Goal: Complete application form: Complete application form

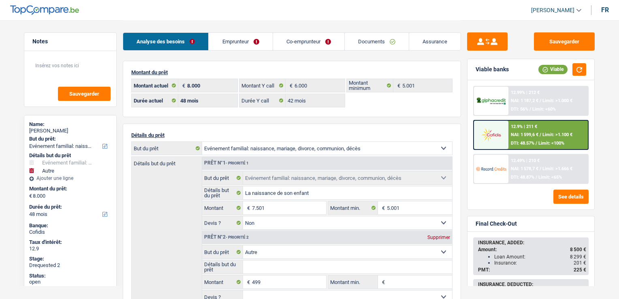
select select "familyEvent"
select select "other"
select select "48"
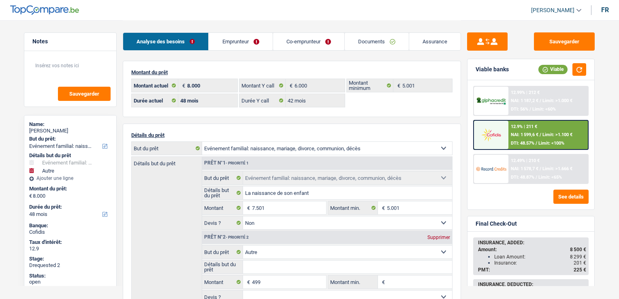
select select "42"
select select "familyEvent"
select select "false"
select select "other"
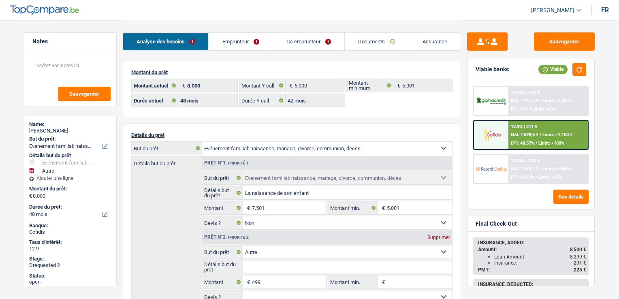
select select "48"
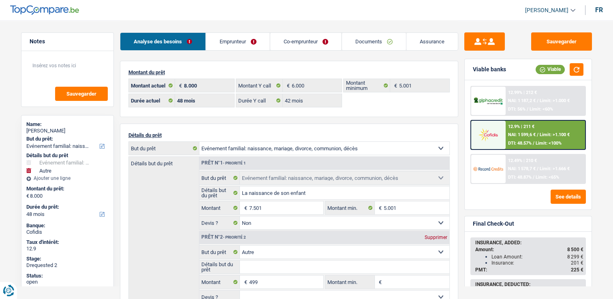
click at [232, 49] on link "Emprunteur" at bounding box center [238, 41] width 64 height 17
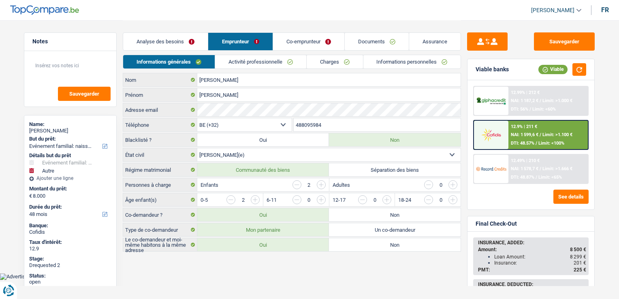
click at [414, 56] on link "Informations personnelles" at bounding box center [412, 61] width 98 height 13
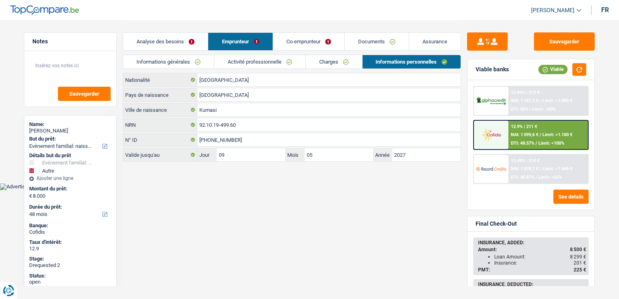
click at [292, 41] on link "Co-emprunteur" at bounding box center [308, 41] width 71 height 17
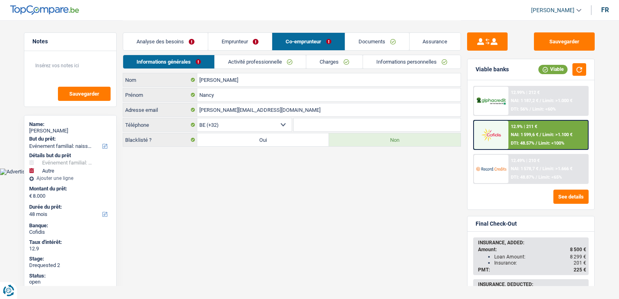
click at [277, 58] on link "Activité professionnelle" at bounding box center [260, 61] width 91 height 13
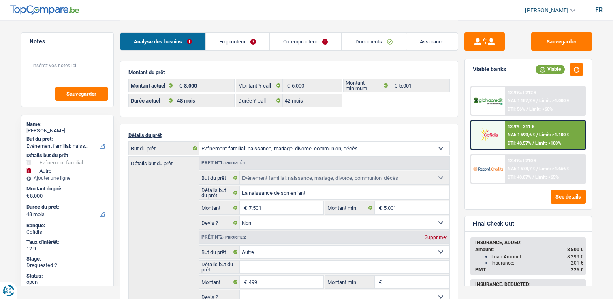
select select "familyEvent"
select select "other"
select select "48"
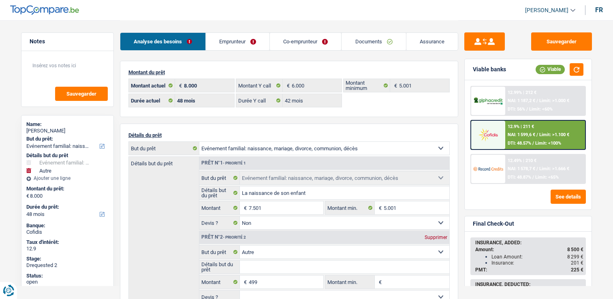
select select "42"
select select "familyEvent"
select select "false"
select select "other"
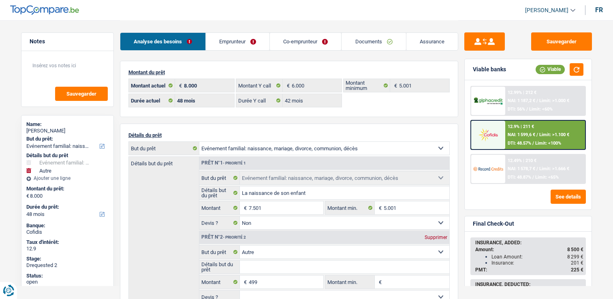
select select "48"
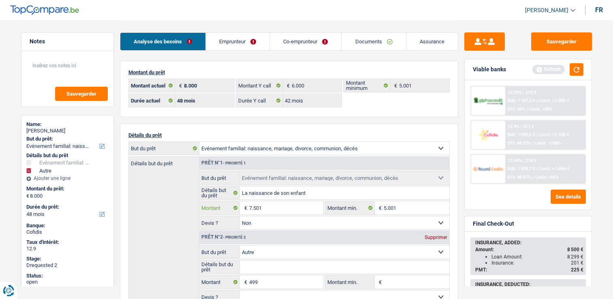
click at [301, 206] on input "7.501" at bounding box center [286, 207] width 74 height 13
type input "6.000"
type input "6.499"
select select "42"
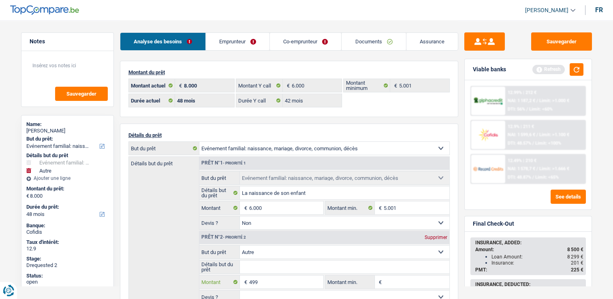
type input "6.499"
select select "42"
type input "6.499"
select select "42"
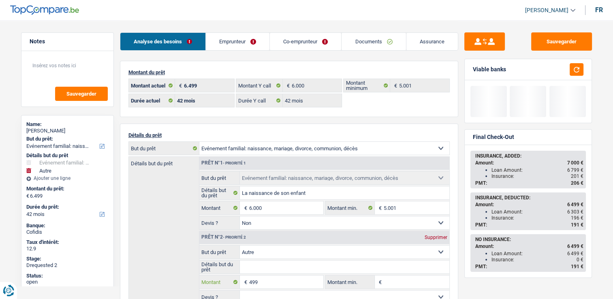
click at [271, 278] on input "499" at bounding box center [286, 282] width 74 height 13
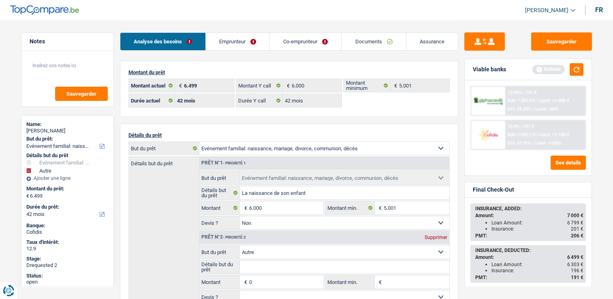
type input "0"
type input "6.000"
click at [434, 236] on div "Supprimer" at bounding box center [436, 237] width 27 height 5
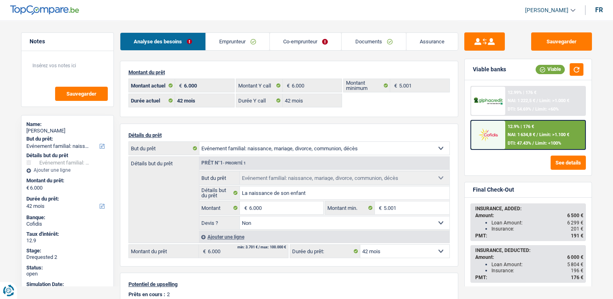
click at [534, 141] on div "DTI: 47.43% / Limit: <100%" at bounding box center [534, 143] width 53 height 5
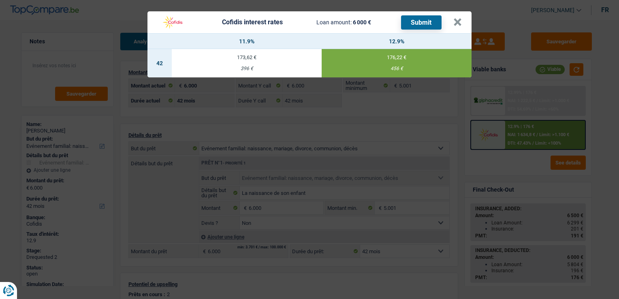
click at [427, 21] on button "Submit" at bounding box center [421, 22] width 41 height 14
click at [460, 22] on button "×" at bounding box center [457, 22] width 9 height 8
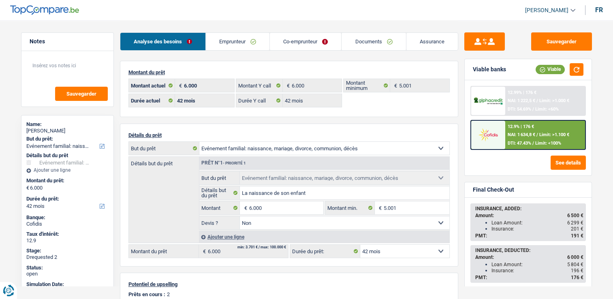
click at [300, 52] on div "Analyse des besoins Emprunteur Co-emprunteur Documents Assurance" at bounding box center [289, 37] width 338 height 34
click at [292, 50] on li "Co-emprunteur" at bounding box center [305, 41] width 72 height 18
click at [290, 46] on link "Co-emprunteur" at bounding box center [305, 41] width 71 height 17
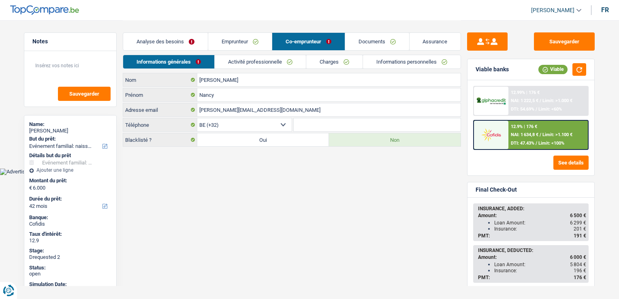
click at [408, 61] on link "Informations personnelles" at bounding box center [412, 61] width 98 height 13
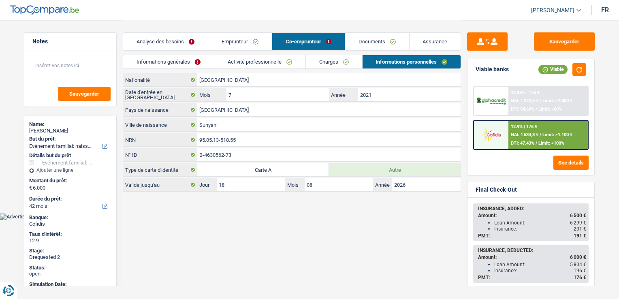
click at [496, 123] on div at bounding box center [491, 135] width 34 height 28
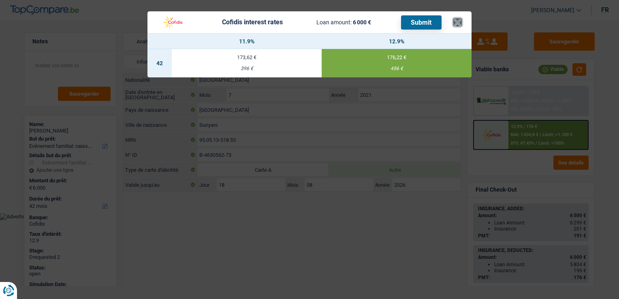
click at [461, 23] on button "×" at bounding box center [457, 22] width 9 height 8
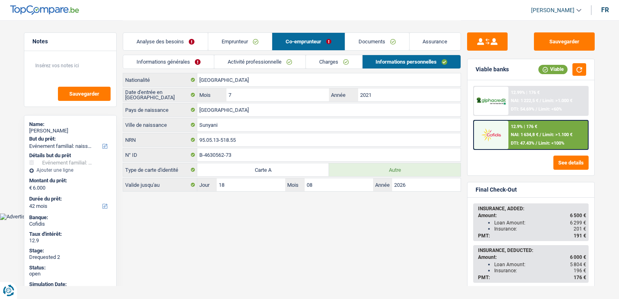
click at [343, 63] on link "Charges" at bounding box center [334, 61] width 56 height 13
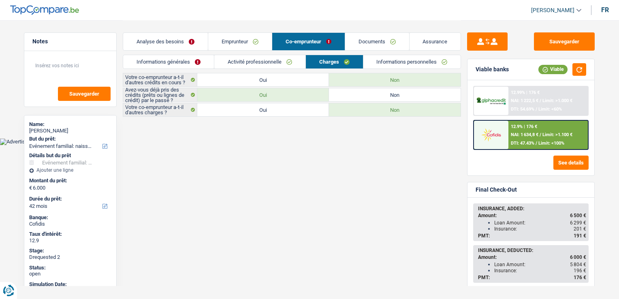
click at [281, 62] on link "Activité professionnelle" at bounding box center [259, 61] width 91 height 13
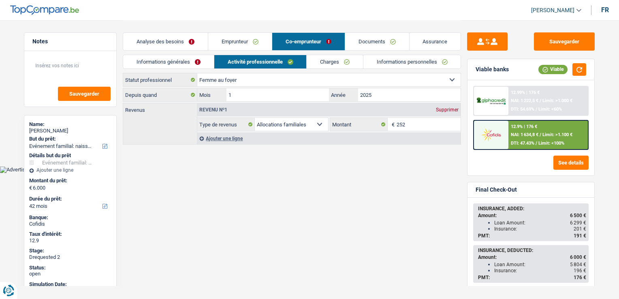
click at [167, 61] on link "Informations générales" at bounding box center [168, 61] width 91 height 13
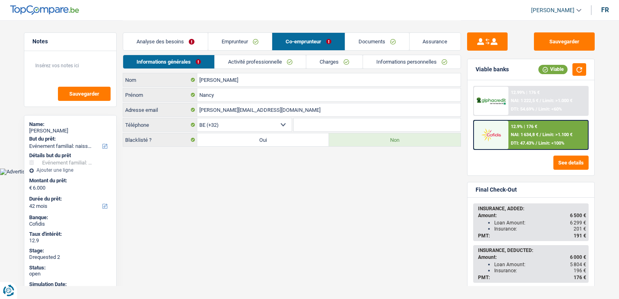
click at [229, 40] on link "Emprunteur" at bounding box center [240, 41] width 64 height 17
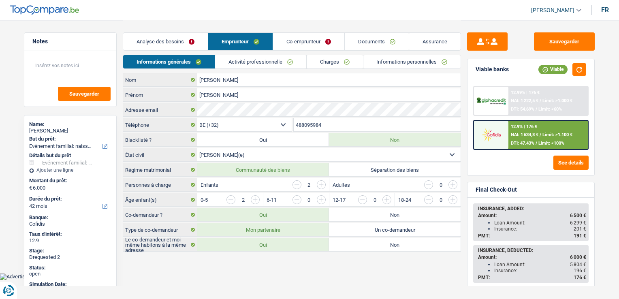
click at [239, 60] on link "Activité professionnelle" at bounding box center [260, 61] width 91 height 13
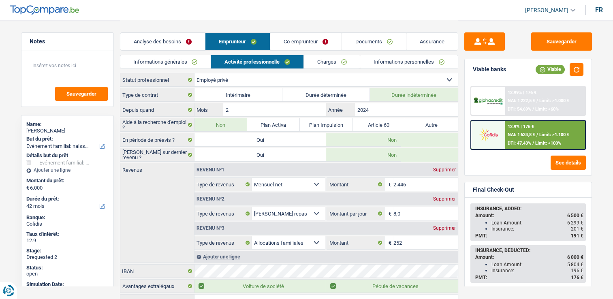
click at [330, 59] on link "Charges" at bounding box center [332, 61] width 56 height 13
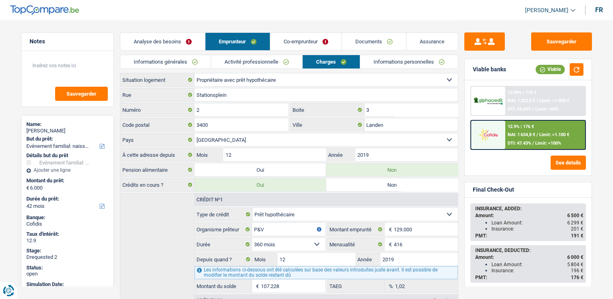
click at [394, 64] on link "Informations personnelles" at bounding box center [409, 61] width 98 height 13
